Goal: Book appointment/travel/reservation

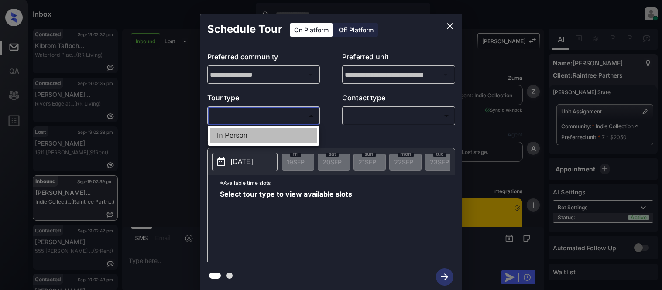
click at [252, 137] on li "In Person" at bounding box center [263, 136] width 107 height 16
type input "********"
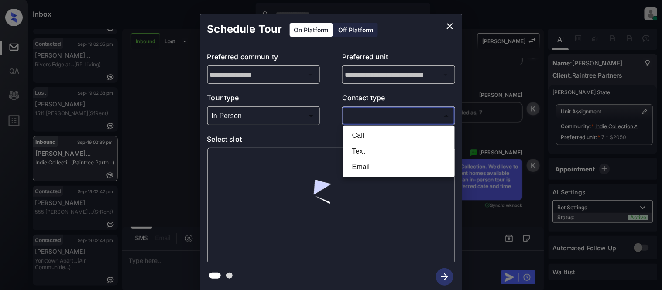
click at [382, 116] on body "Inbox Kristina Cataag Online Set yourself offline Set yourself on break Profile…" at bounding box center [331, 145] width 662 height 290
click at [355, 150] on li "Text" at bounding box center [398, 152] width 107 height 16
type input "****"
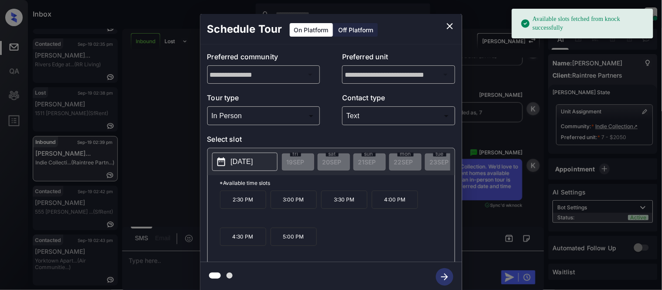
click at [246, 165] on p "2025-09-24" at bounding box center [242, 162] width 22 height 10
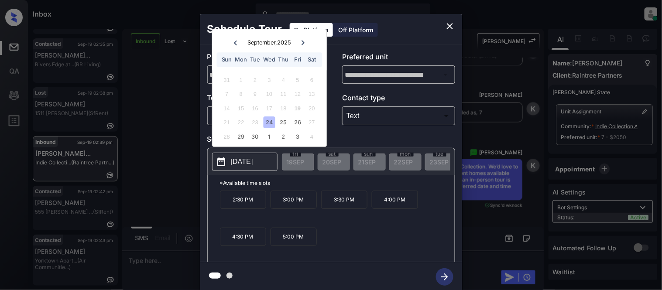
click at [304, 42] on icon at bounding box center [303, 42] width 3 height 5
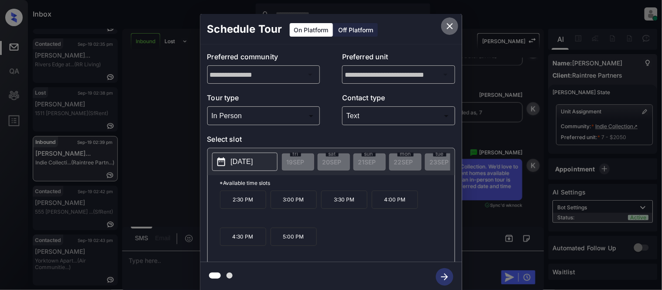
click at [447, 27] on icon "close" at bounding box center [450, 26] width 10 height 10
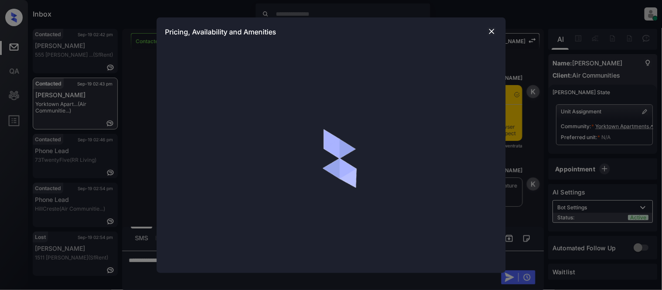
scroll to position [663, 0]
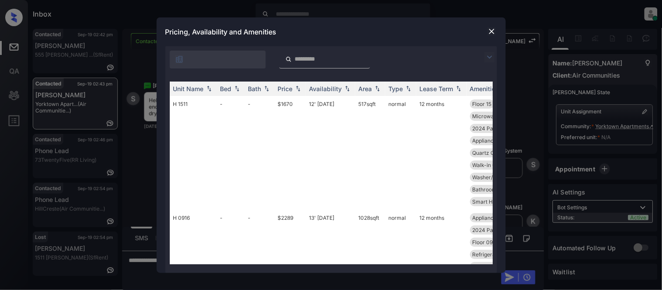
click at [489, 29] on img at bounding box center [492, 31] width 9 height 9
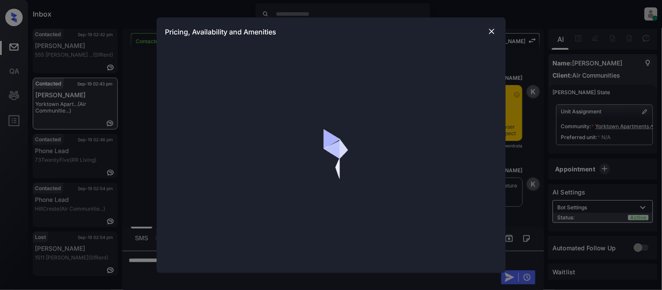
scroll to position [663, 0]
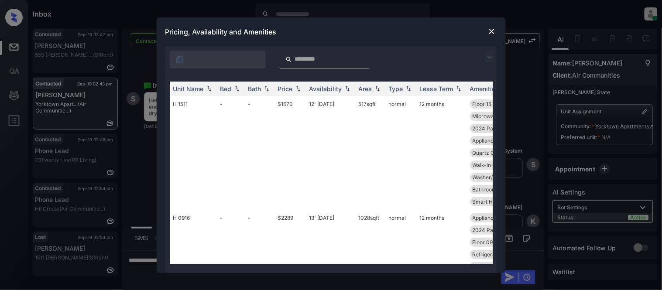
click at [488, 55] on img at bounding box center [490, 57] width 10 height 10
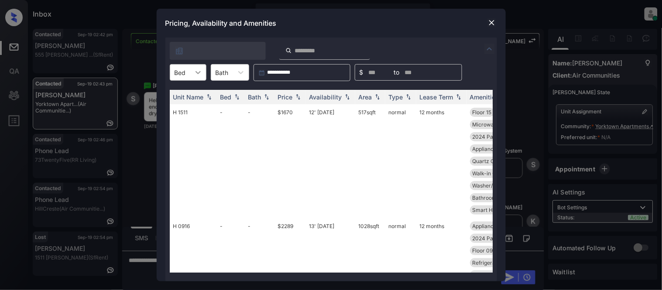
click at [194, 71] on icon at bounding box center [198, 72] width 9 height 9
click at [488, 21] on img at bounding box center [492, 22] width 9 height 9
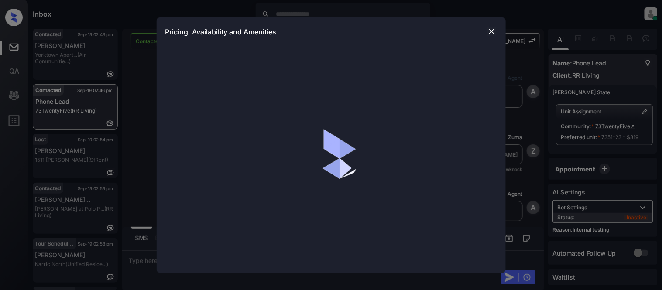
scroll to position [1241, 0]
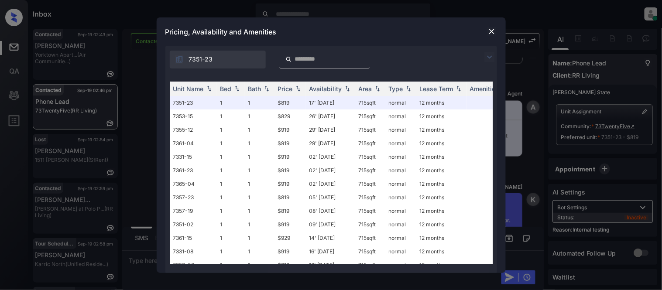
click at [490, 55] on img at bounding box center [490, 57] width 10 height 10
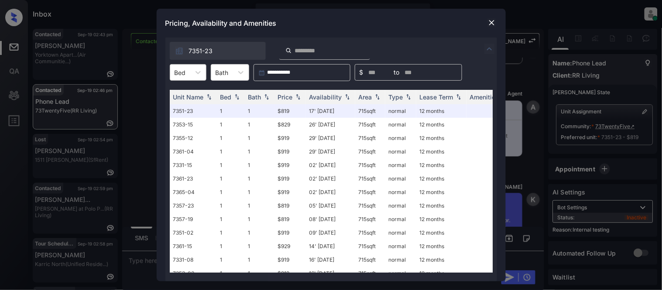
click at [189, 66] on div "Bed" at bounding box center [180, 72] width 20 height 13
click at [180, 98] on div "1" at bounding box center [188, 94] width 37 height 16
click at [276, 97] on th "Price" at bounding box center [290, 97] width 31 height 14
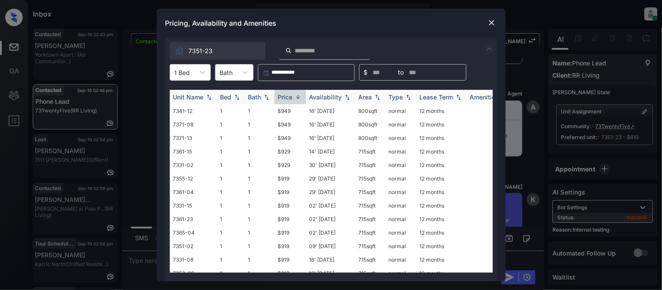
click at [276, 97] on th "Price" at bounding box center [290, 97] width 31 height 14
click at [278, 112] on td "$819" at bounding box center [290, 111] width 31 height 14
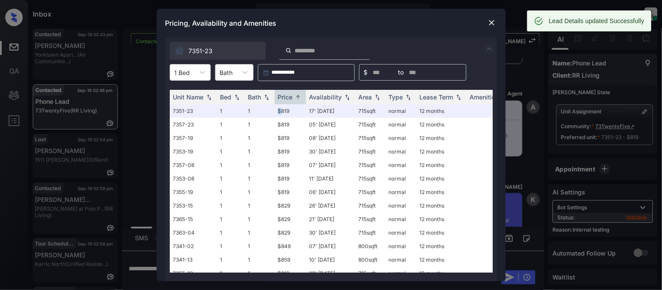
click at [490, 26] on img at bounding box center [492, 22] width 9 height 9
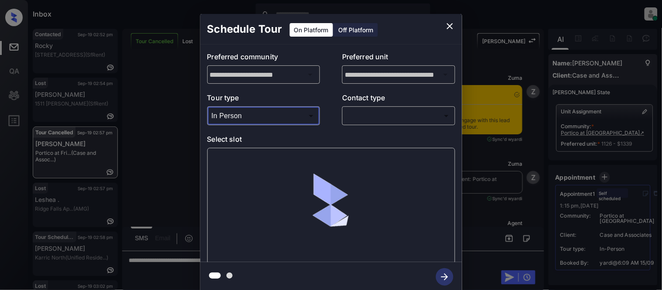
scroll to position [4067, 0]
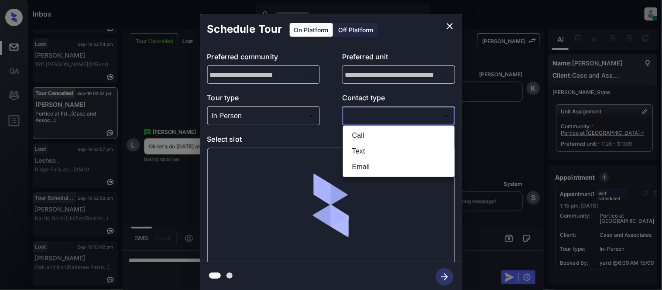
click at [352, 114] on body "Inbox Kristina Cataag Online Set yourself offline Set yourself on break Profile…" at bounding box center [331, 145] width 662 height 290
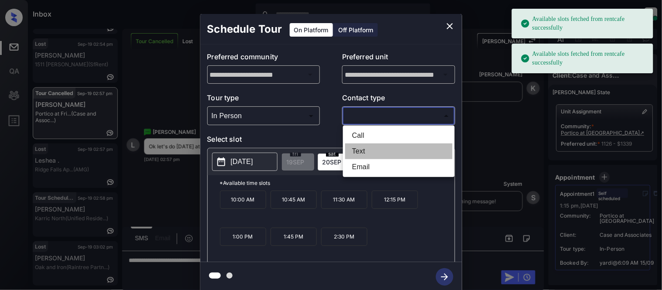
click at [351, 149] on li "Text" at bounding box center [398, 152] width 107 height 16
type input "****"
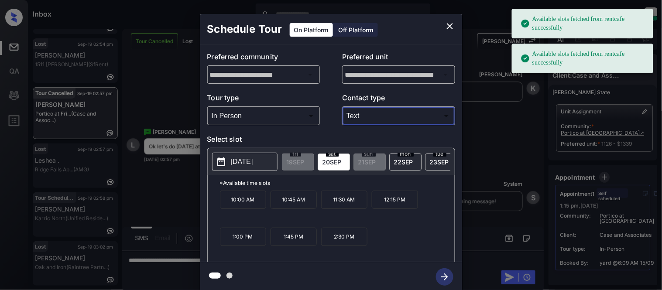
click at [273, 244] on p "1:45 PM" at bounding box center [294, 237] width 46 height 18
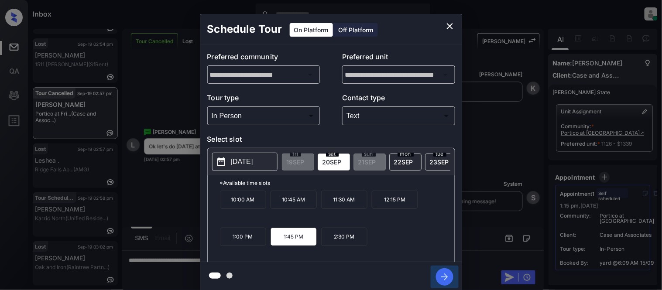
click at [442, 273] on icon "button" at bounding box center [444, 276] width 17 height 17
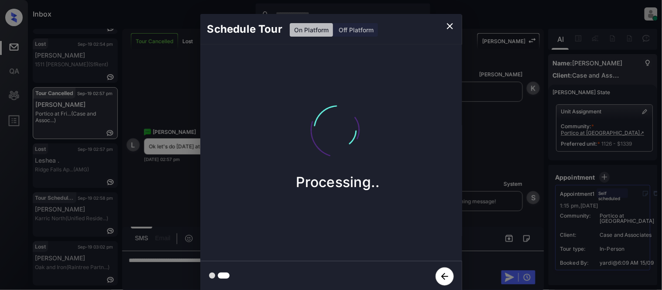
click at [517, 210] on div "Schedule Tour On Platform Off Platform Processing.." at bounding box center [331, 153] width 662 height 306
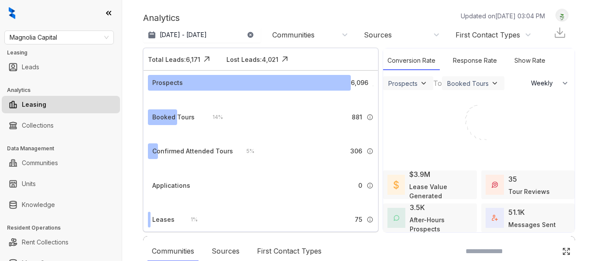
select select "******"
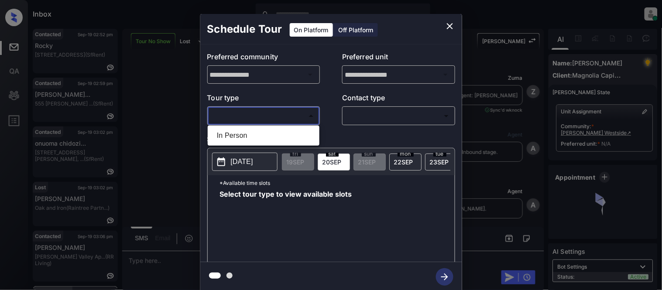
scroll to position [1435, 0]
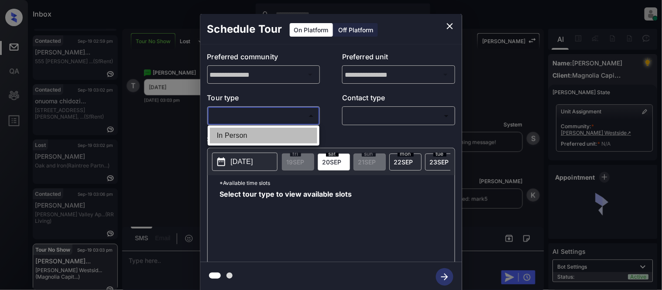
click at [258, 131] on li "In Person" at bounding box center [263, 136] width 107 height 16
type input "********"
click at [365, 115] on div at bounding box center [331, 145] width 662 height 290
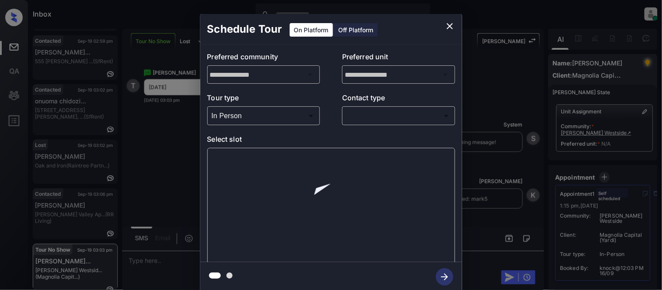
click at [365, 115] on body "Inbox Kristina Cataag Online Set yourself offline Set yourself on break Profile…" at bounding box center [331, 145] width 662 height 290
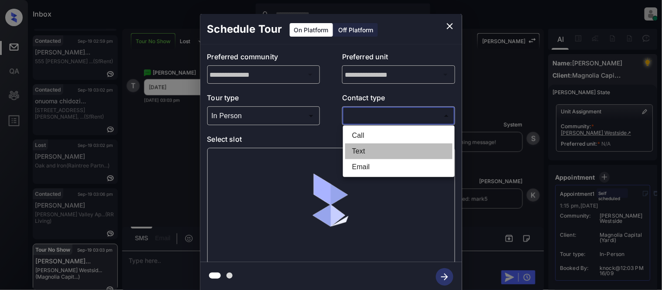
click at [355, 147] on li "Text" at bounding box center [398, 152] width 107 height 16
type input "****"
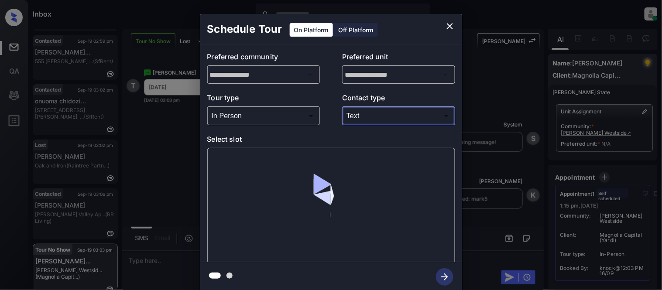
click at [247, 160] on div at bounding box center [331, 206] width 248 height 117
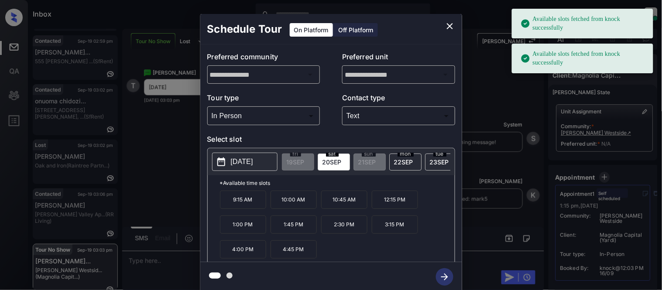
click at [250, 168] on button "[DATE]" at bounding box center [244, 162] width 65 height 18
drag, startPoint x: 232, startPoint y: 210, endPoint x: 255, endPoint y: 213, distance: 23.3
click at [255, 209] on p "9:15 AM" at bounding box center [243, 200] width 46 height 18
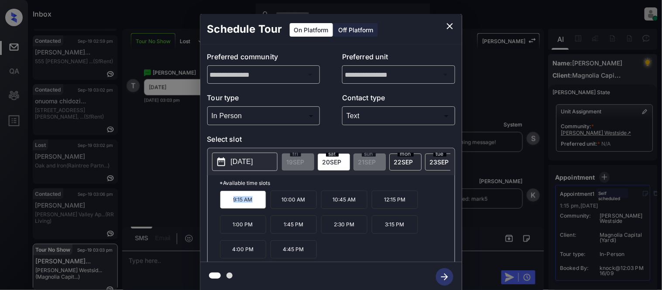
copy p "9:15 AM"
click at [159, 191] on div "**********" at bounding box center [331, 153] width 662 height 306
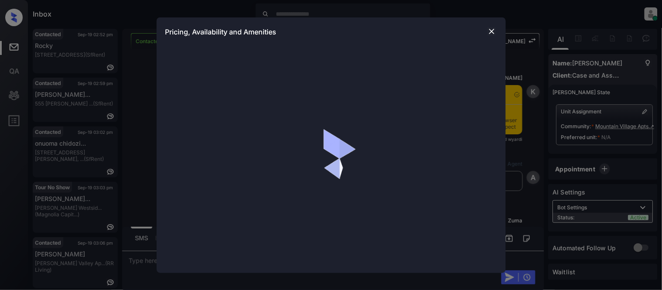
scroll to position [1245, 0]
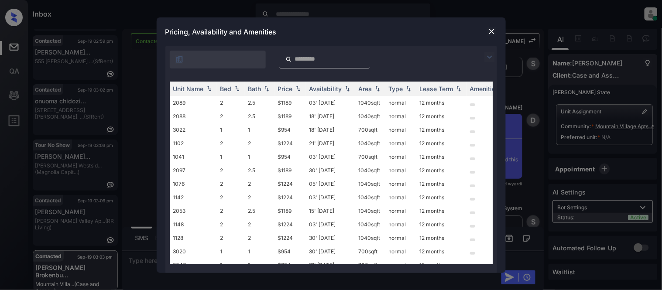
click at [490, 59] on img at bounding box center [490, 57] width 10 height 10
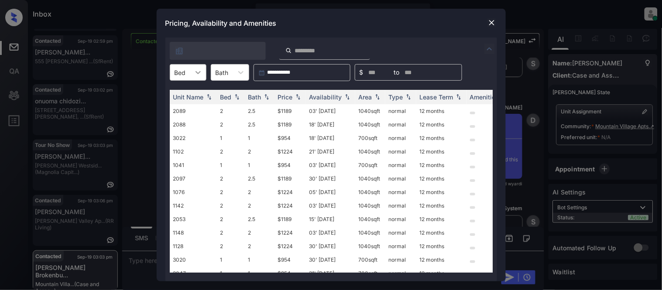
click at [201, 75] on icon at bounding box center [198, 72] width 9 height 9
click at [185, 106] on div "2" at bounding box center [188, 110] width 37 height 16
click at [254, 101] on th "Bath" at bounding box center [260, 97] width 30 height 14
click at [254, 100] on div "Bath" at bounding box center [254, 96] width 13 height 7
click at [234, 100] on img at bounding box center [237, 97] width 9 height 6
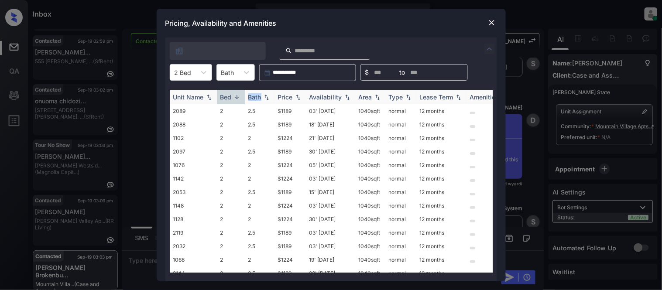
click at [234, 100] on img at bounding box center [237, 97] width 9 height 7
click at [287, 96] on div "Price" at bounding box center [285, 96] width 15 height 7
click at [285, 111] on td "$1189" at bounding box center [290, 111] width 31 height 14
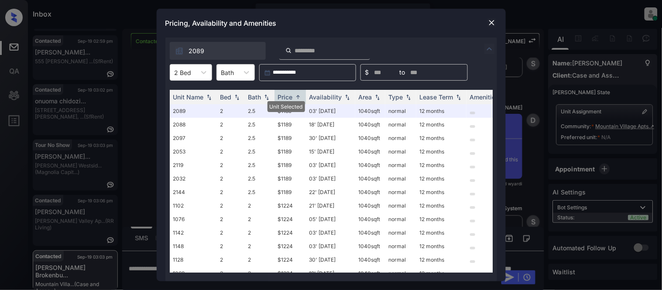
click at [487, 21] on div at bounding box center [492, 22] width 10 height 10
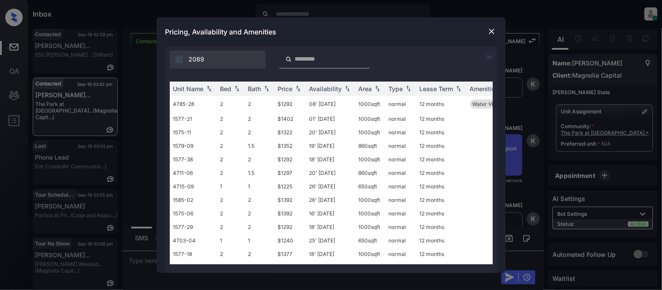
click at [489, 54] on img at bounding box center [490, 57] width 10 height 10
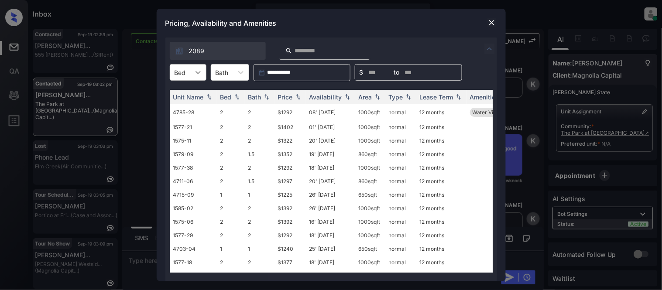
click at [195, 75] on icon at bounding box center [198, 72] width 9 height 9
click at [181, 107] on div "2" at bounding box center [188, 110] width 37 height 16
click at [285, 99] on div "Price" at bounding box center [285, 96] width 15 height 7
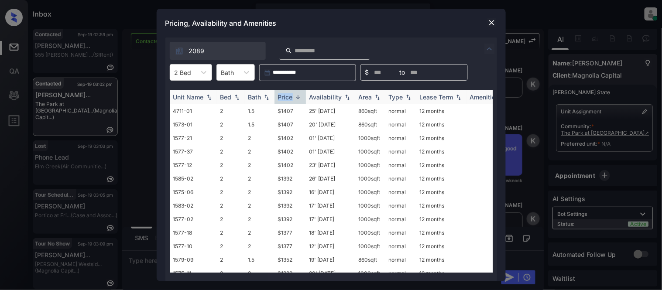
click at [285, 99] on div "Price" at bounding box center [285, 96] width 15 height 7
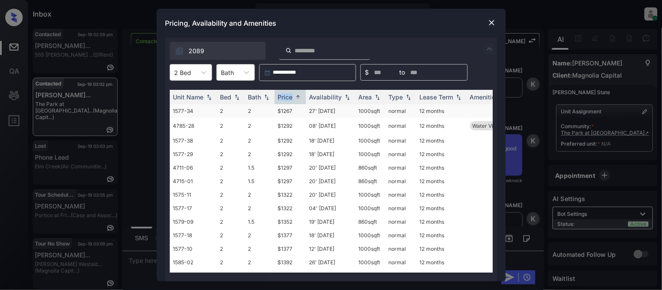
click at [285, 111] on td "$1267" at bounding box center [290, 111] width 31 height 14
drag, startPoint x: 285, startPoint y: 111, endPoint x: 530, endPoint y: 33, distance: 257.3
click at [285, 111] on td "$1267" at bounding box center [290, 111] width 31 height 14
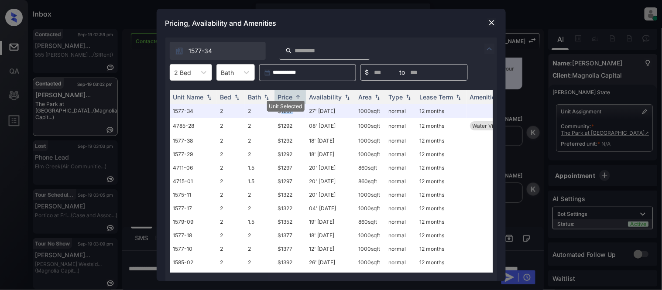
click at [489, 22] on img at bounding box center [492, 22] width 9 height 9
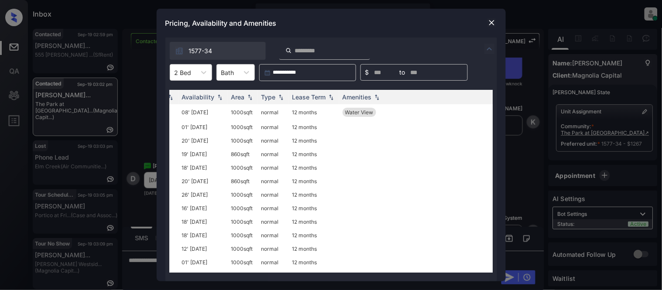
scroll to position [0, 2]
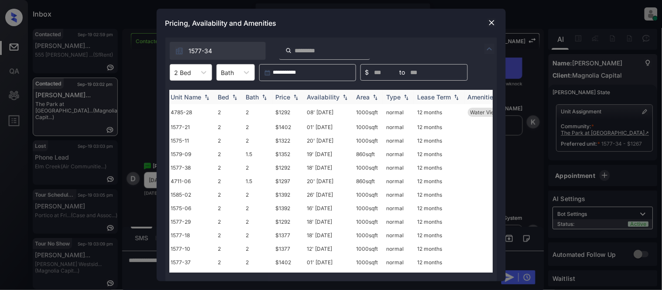
click at [289, 96] on div "Price" at bounding box center [283, 96] width 15 height 7
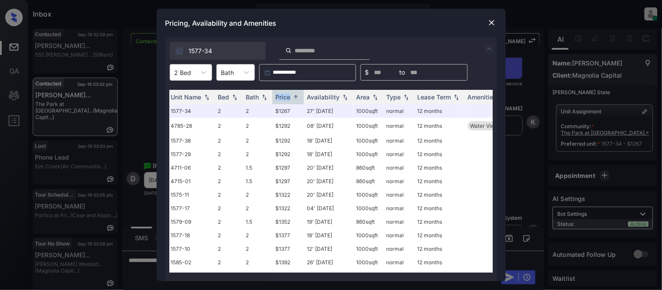
click at [492, 21] on img at bounding box center [492, 22] width 9 height 9
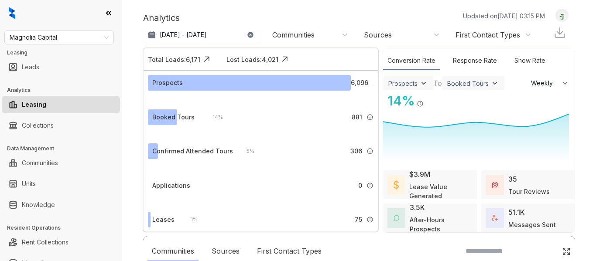
select select "******"
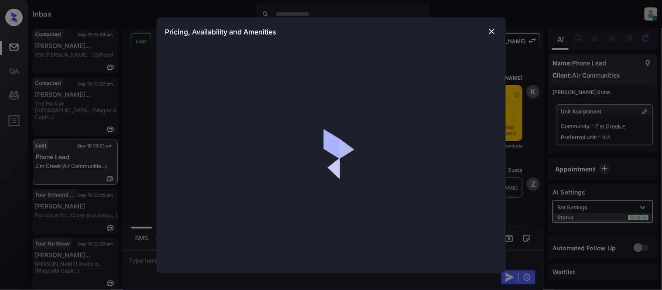
scroll to position [1445, 0]
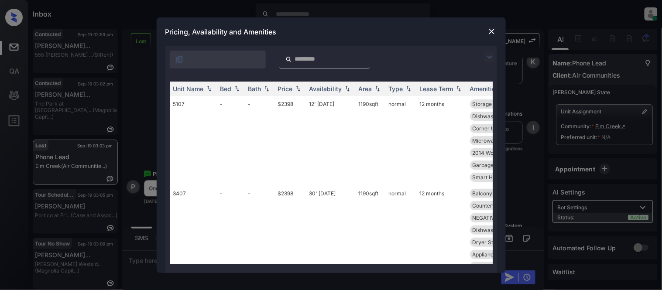
click at [488, 55] on img at bounding box center [490, 57] width 10 height 10
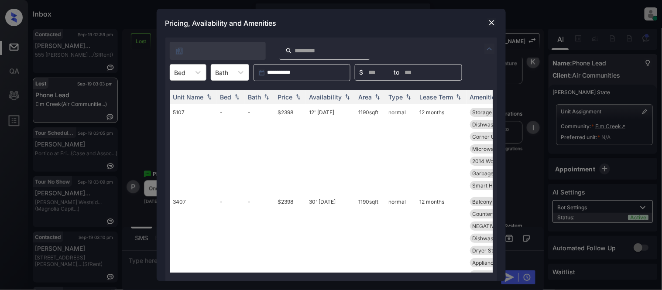
click at [178, 73] on div at bounding box center [180, 72] width 11 height 9
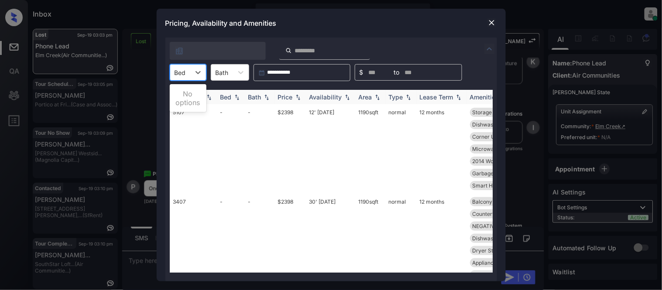
click at [297, 97] on img at bounding box center [298, 97] width 9 height 6
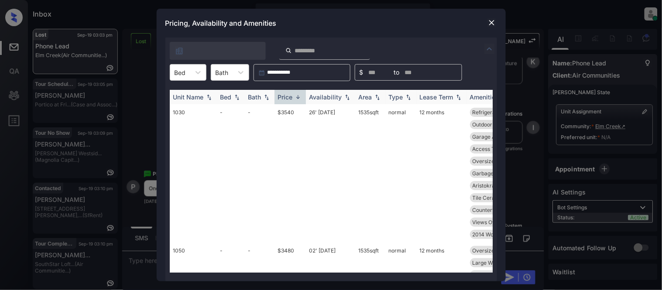
click at [297, 97] on img at bounding box center [298, 97] width 9 height 7
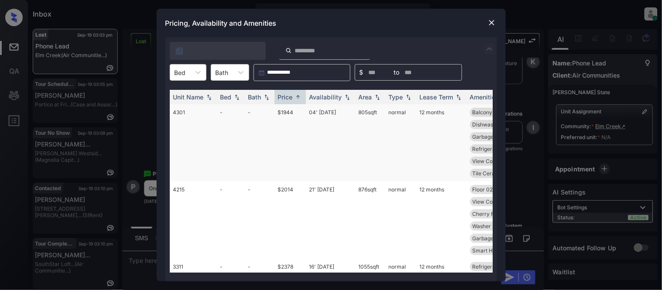
click at [289, 110] on td "$1944" at bounding box center [290, 142] width 31 height 77
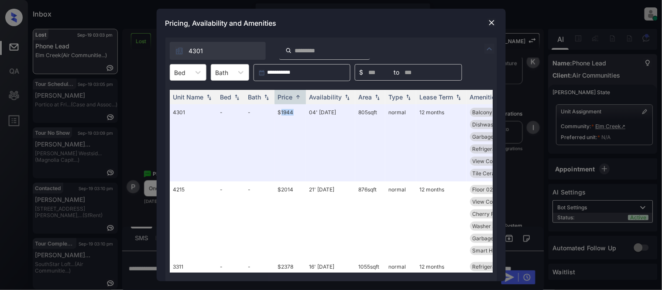
click at [492, 19] on img at bounding box center [492, 22] width 9 height 9
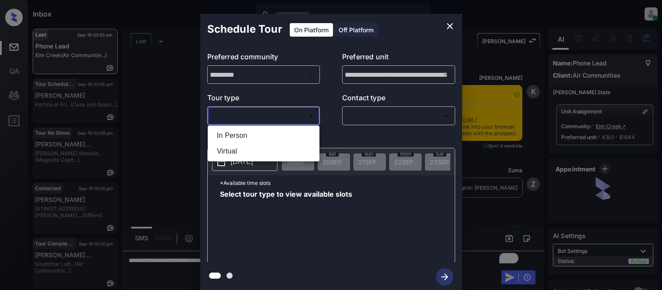
click at [230, 134] on li "In Person" at bounding box center [263, 136] width 107 height 16
type input "********"
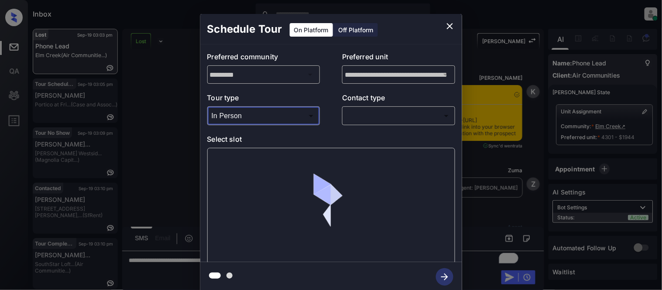
scroll to position [2035, 0]
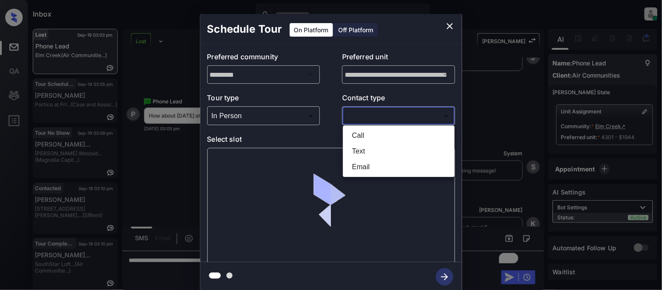
click at [399, 118] on body "Inbox [PERSON_NAME] Cataag Online Set yourself offline Set yourself on break Pr…" at bounding box center [331, 145] width 662 height 290
click at [369, 150] on li "Text" at bounding box center [398, 152] width 107 height 16
type input "****"
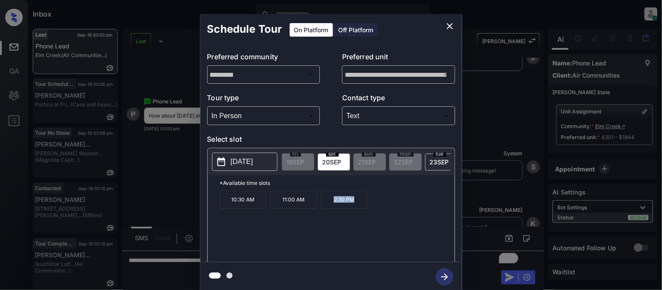
drag, startPoint x: 321, startPoint y: 205, endPoint x: 357, endPoint y: 207, distance: 36.3
click at [357, 207] on p "2:30 PM" at bounding box center [344, 200] width 46 height 18
copy p "2:30 PM"
click at [158, 173] on div "**********" at bounding box center [331, 153] width 662 height 306
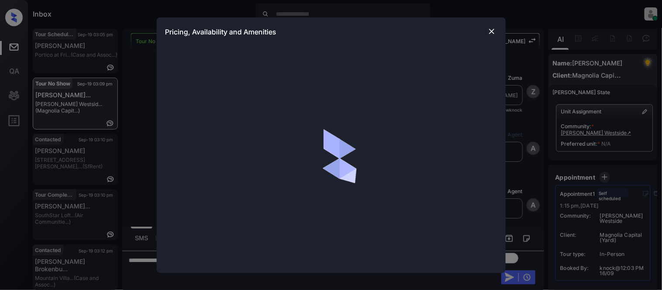
scroll to position [321, 0]
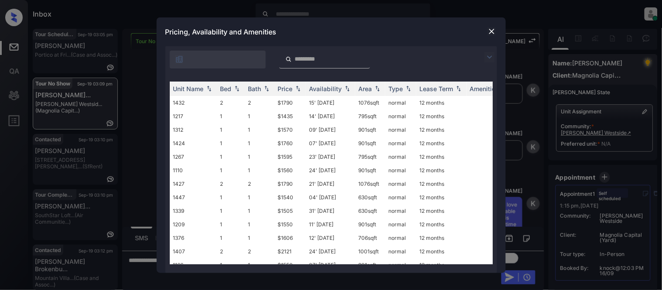
click at [492, 53] on img at bounding box center [490, 57] width 10 height 10
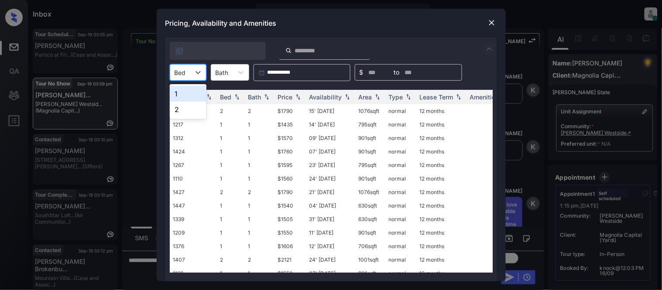
click at [181, 79] on div "Bed" at bounding box center [188, 72] width 37 height 17
click at [182, 94] on div "1" at bounding box center [188, 94] width 37 height 16
click at [278, 95] on div "Price" at bounding box center [285, 96] width 15 height 7
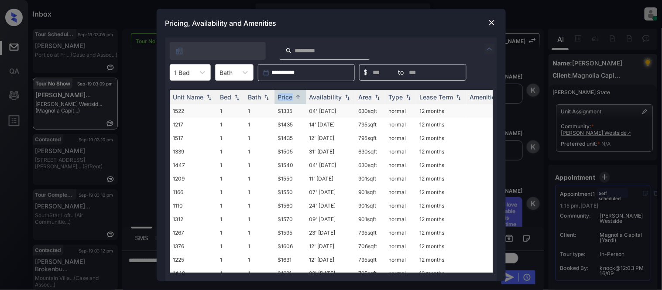
click at [280, 110] on td "$1335" at bounding box center [290, 111] width 31 height 14
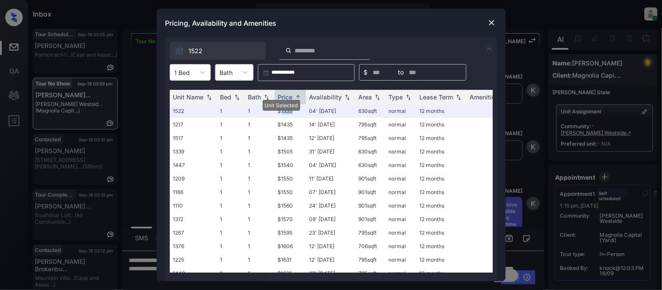
click at [492, 27] on img at bounding box center [492, 22] width 9 height 9
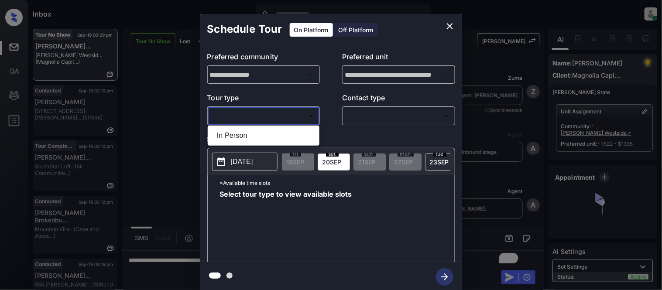
click at [272, 132] on li "In Person" at bounding box center [263, 136] width 107 height 16
type input "********"
click at [374, 117] on div at bounding box center [331, 145] width 662 height 290
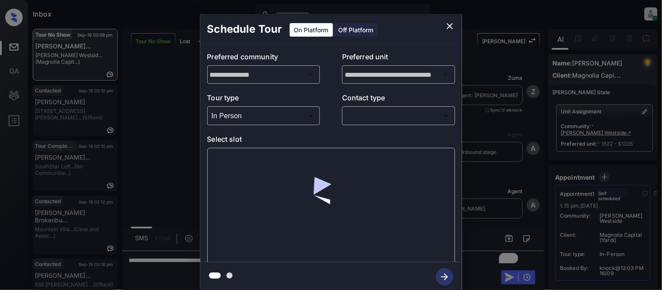
scroll to position [1591, 0]
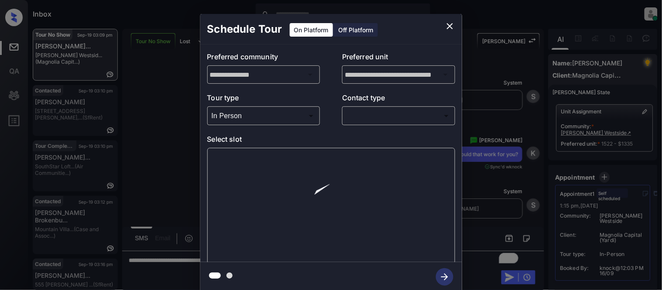
click at [372, 119] on body "Inbox Kristina Cataag Online Set yourself offline Set yourself on break Profile…" at bounding box center [331, 145] width 662 height 290
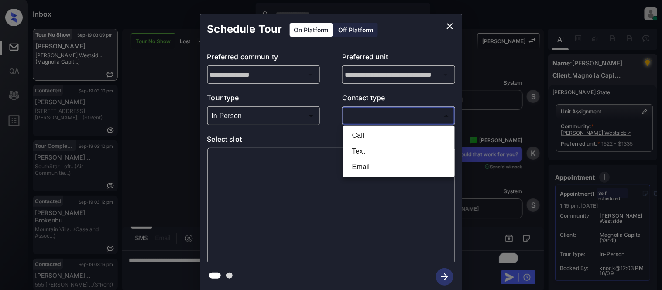
click at [361, 148] on li "Text" at bounding box center [398, 152] width 107 height 16
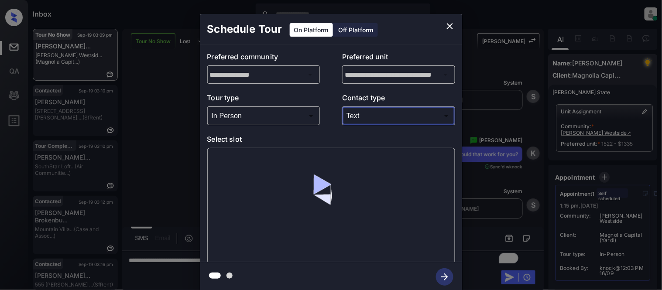
type input "****"
click at [285, 164] on img at bounding box center [331, 206] width 103 height 103
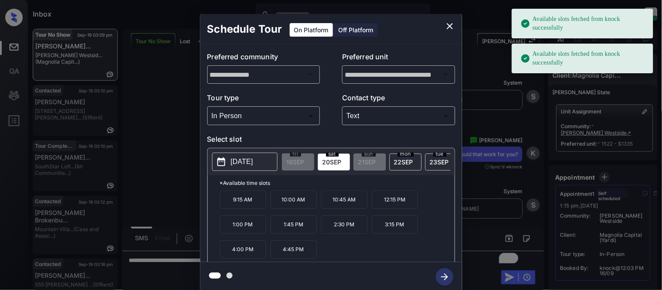
click at [246, 206] on p "9:15 AM" at bounding box center [243, 200] width 46 height 18
click at [437, 273] on icon "button" at bounding box center [444, 276] width 17 height 17
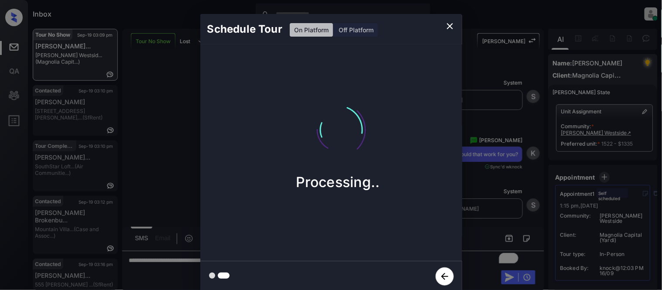
click at [485, 210] on div "Schedule Tour On Platform Off Platform Processing.." at bounding box center [331, 153] width 662 height 306
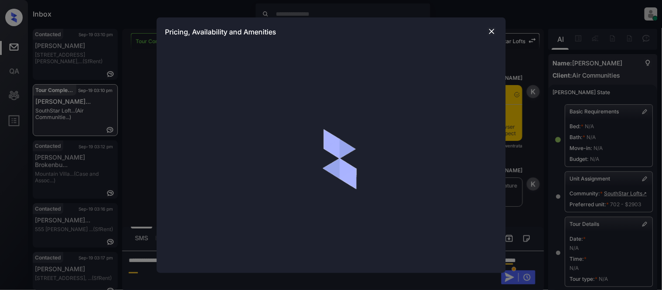
scroll to position [633, 0]
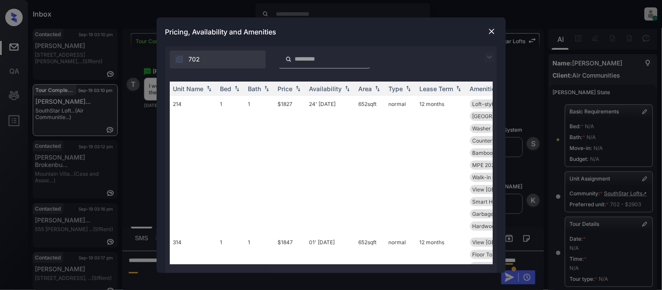
click at [489, 58] on img at bounding box center [490, 57] width 10 height 10
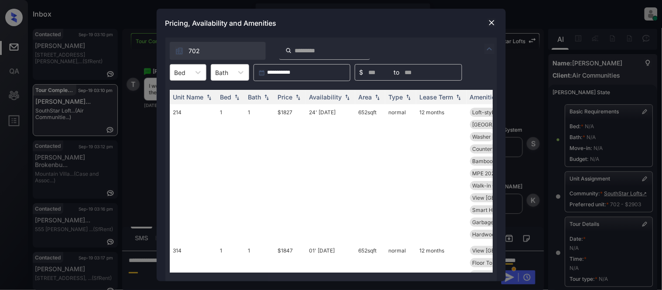
click at [189, 79] on div "Bed" at bounding box center [180, 72] width 20 height 13
click at [184, 107] on div "2" at bounding box center [188, 110] width 37 height 16
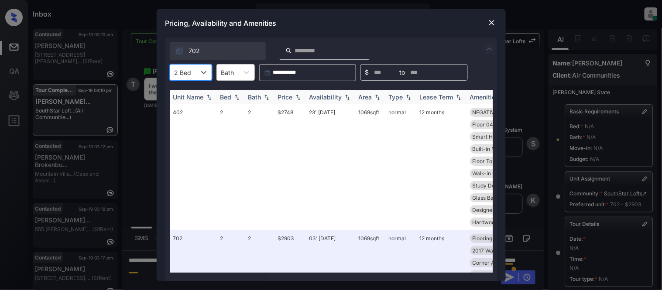
click at [293, 97] on div "Price" at bounding box center [285, 96] width 15 height 7
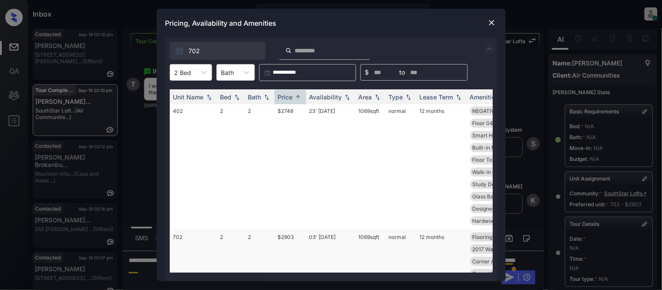
scroll to position [0, 0]
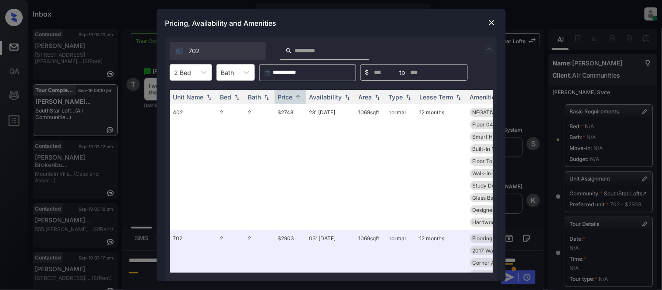
click at [492, 21] on img at bounding box center [492, 22] width 9 height 9
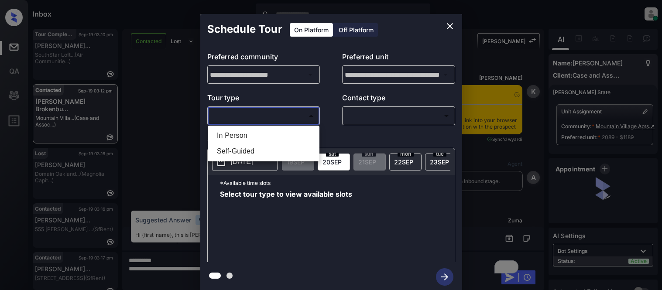
click at [249, 128] on li "In Person" at bounding box center [263, 136] width 107 height 16
type input "********"
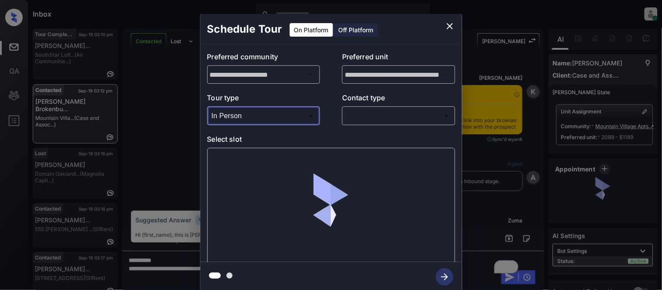
scroll to position [1867, 0]
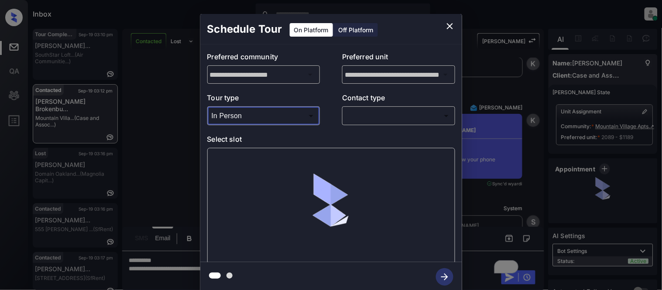
click at [347, 123] on body "Inbox [PERSON_NAME] Cataag Online Set yourself offline Set yourself on break Pr…" at bounding box center [331, 145] width 662 height 290
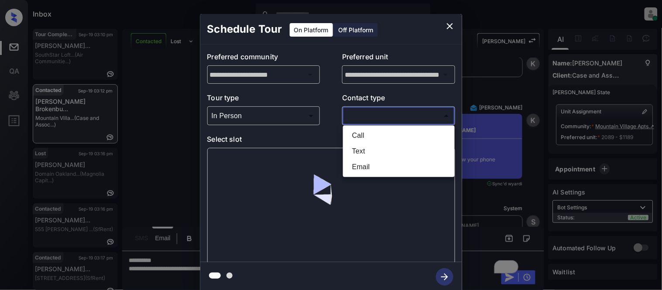
click at [356, 120] on div at bounding box center [331, 145] width 662 height 290
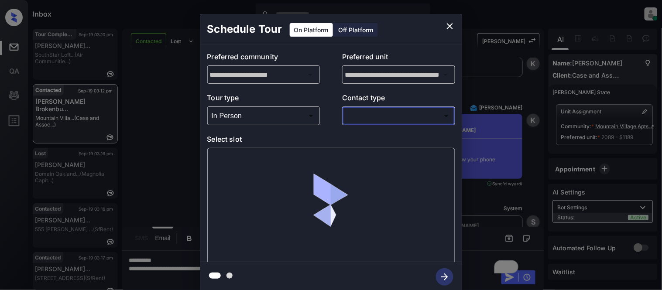
click at [355, 118] on body "Inbox [PERSON_NAME] Cataag Online Set yourself offline Set yourself on break Pr…" at bounding box center [331, 145] width 662 height 290
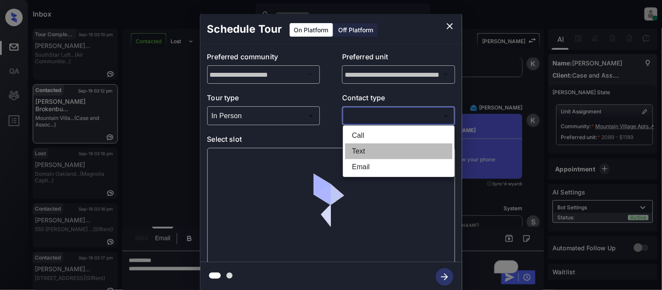
click at [354, 148] on li "Text" at bounding box center [398, 152] width 107 height 16
type input "****"
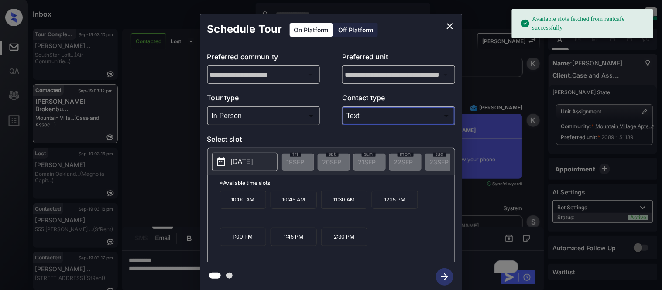
click at [242, 162] on p "[DATE]" at bounding box center [242, 162] width 22 height 10
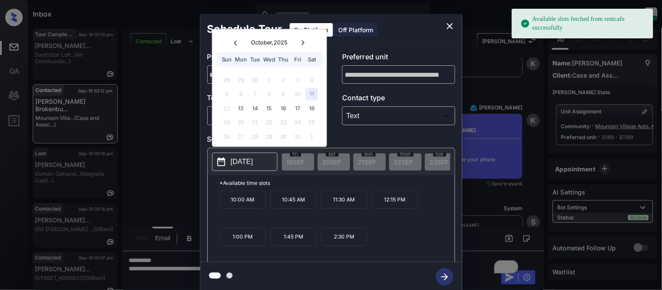
click at [311, 95] on div "11" at bounding box center [312, 95] width 12 height 12
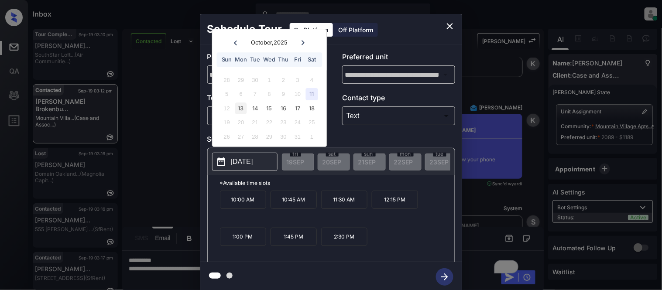
click at [237, 109] on div "13" at bounding box center [241, 109] width 12 height 12
click at [314, 94] on div "11" at bounding box center [312, 95] width 12 height 12
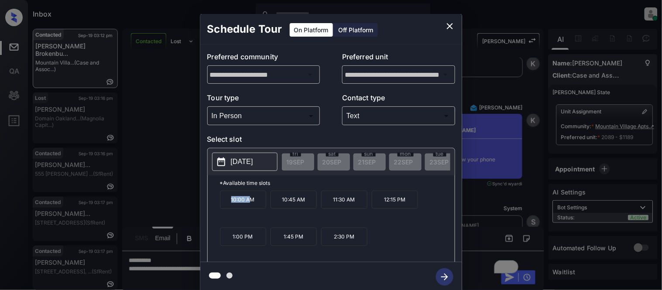
drag, startPoint x: 227, startPoint y: 210, endPoint x: 251, endPoint y: 209, distance: 24.5
click at [251, 209] on p "10:00 AM" at bounding box center [243, 200] width 46 height 18
drag, startPoint x: 259, startPoint y: 208, endPoint x: 222, endPoint y: 206, distance: 37.6
click at [222, 206] on p "10:00 AM" at bounding box center [243, 200] width 46 height 18
copy p "10:00 AM"
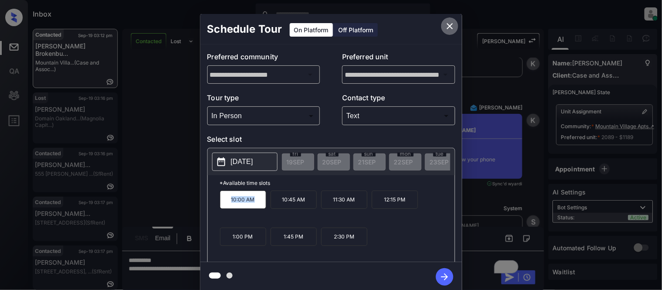
click at [448, 25] on icon "close" at bounding box center [450, 26] width 6 height 6
